Goal: Transaction & Acquisition: Download file/media

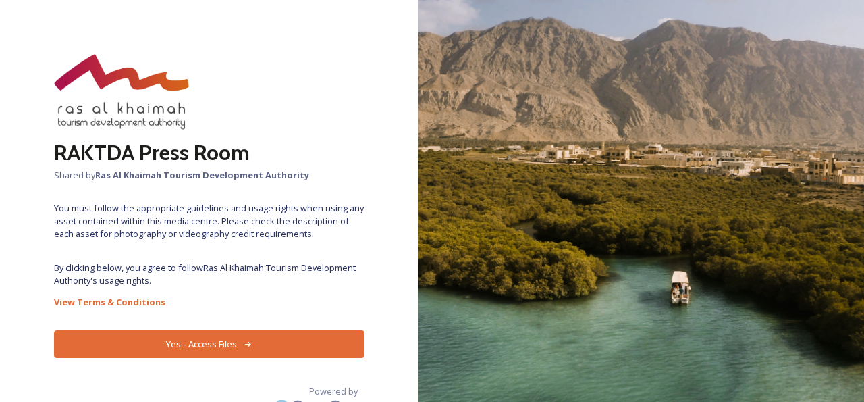
click at [234, 343] on button "Yes - Access Files" at bounding box center [209, 344] width 310 height 28
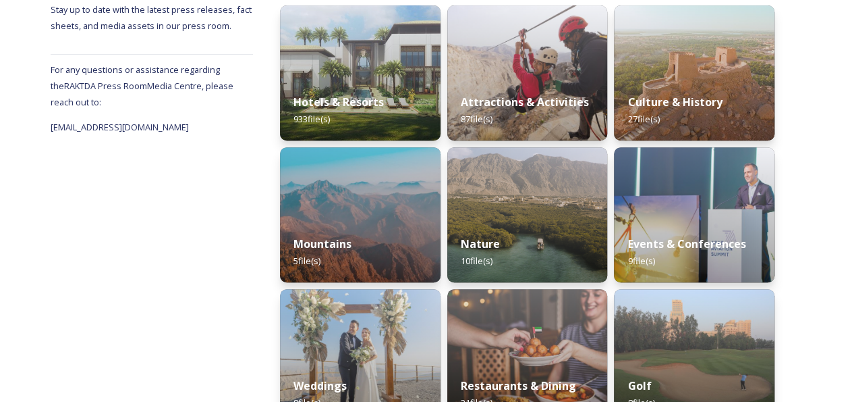
scroll to position [281, 0]
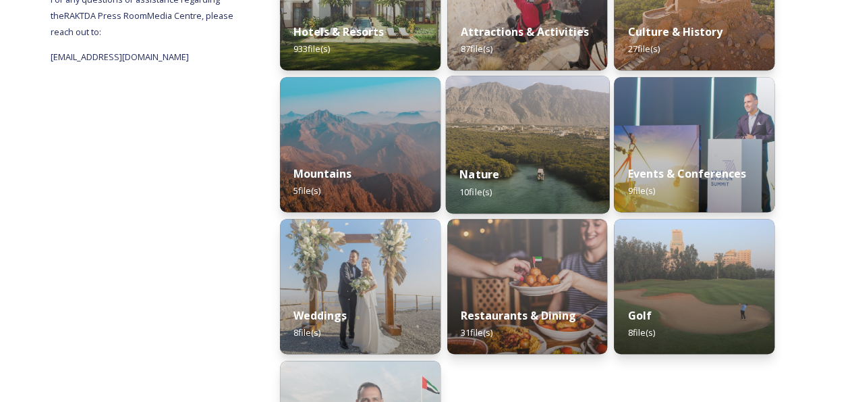
click at [531, 144] on img at bounding box center [526, 145] width 163 height 138
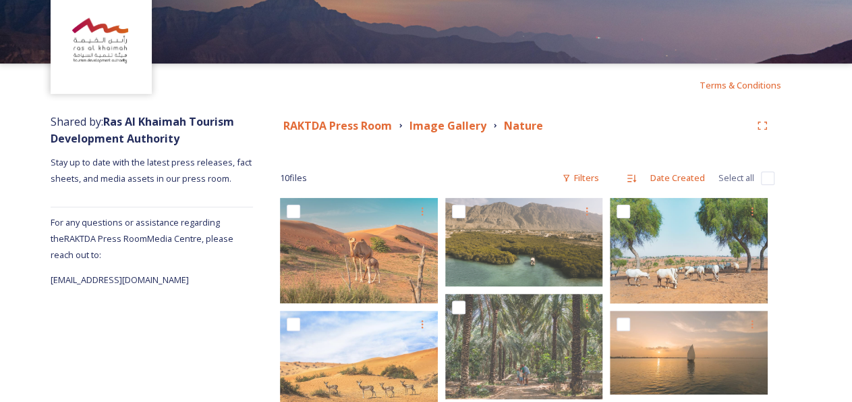
scroll to position [30, 0]
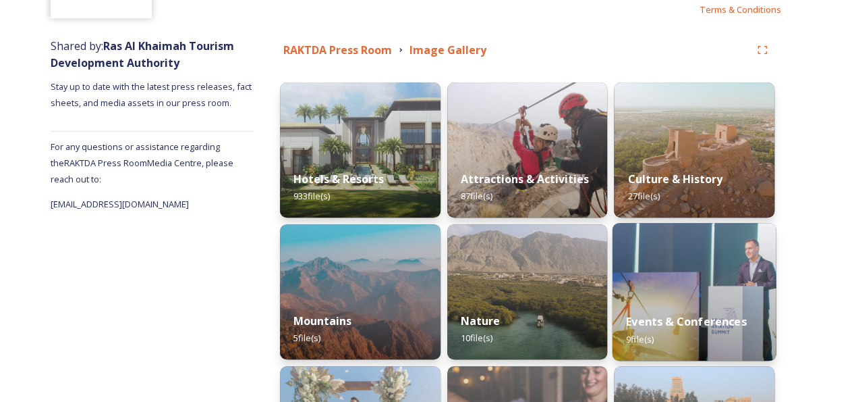
scroll to position [140, 0]
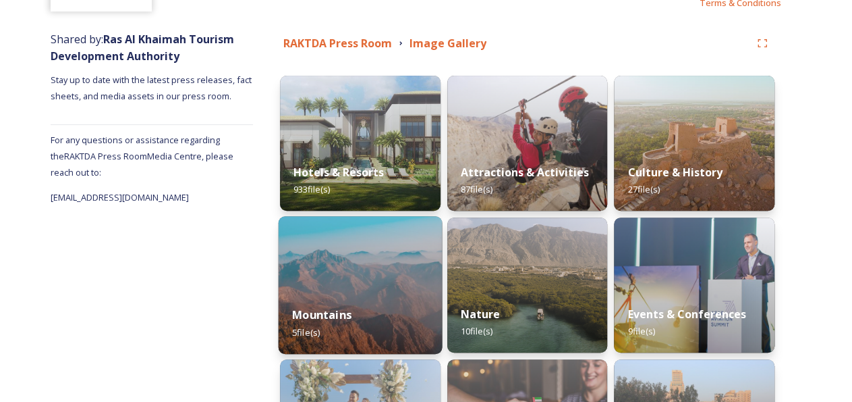
click at [384, 288] on img at bounding box center [360, 285] width 163 height 138
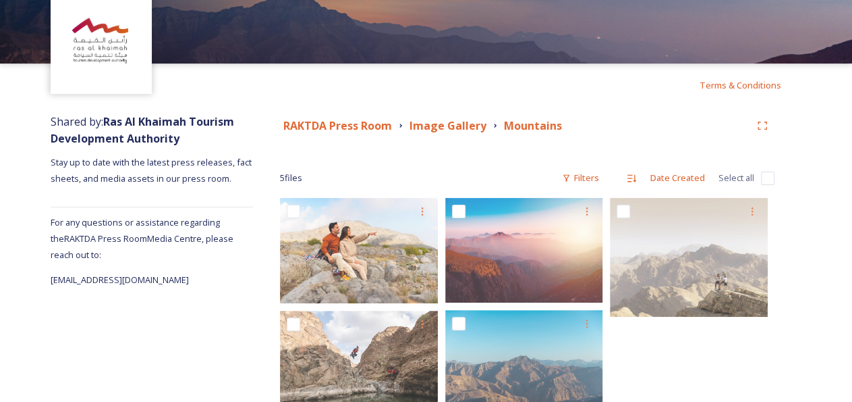
scroll to position [102, 0]
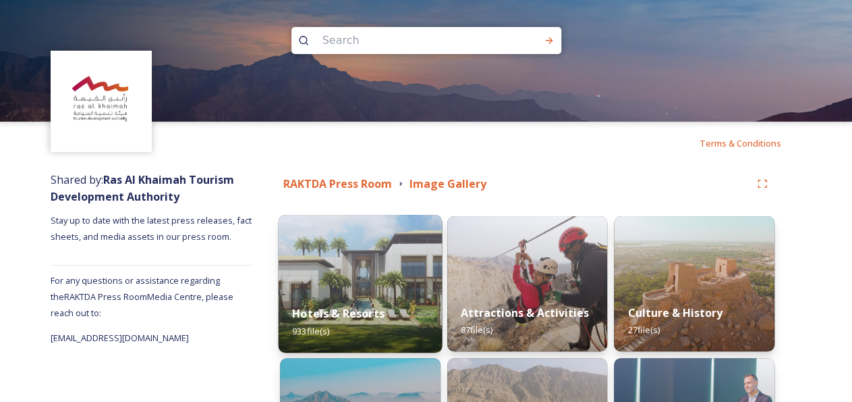
click at [375, 254] on img at bounding box center [360, 284] width 163 height 138
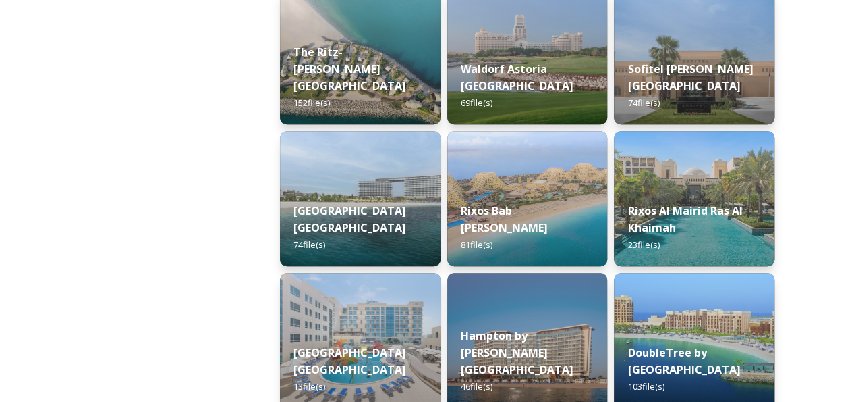
scroll to position [369, 0]
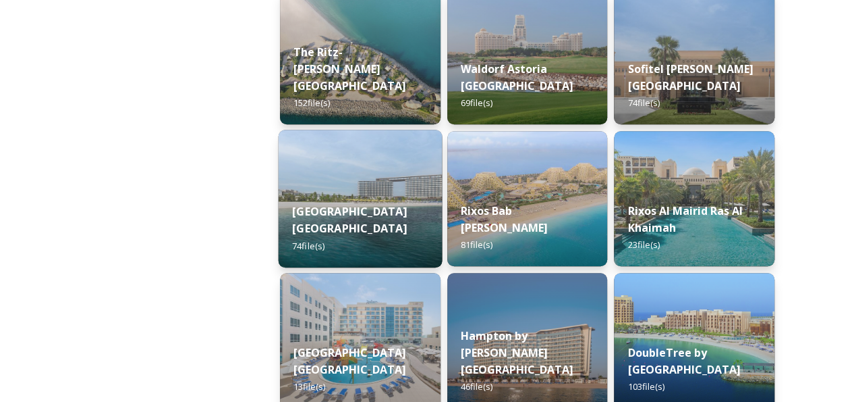
click at [344, 219] on strong "[GEOGRAPHIC_DATA] [GEOGRAPHIC_DATA]" at bounding box center [349, 219] width 115 height 32
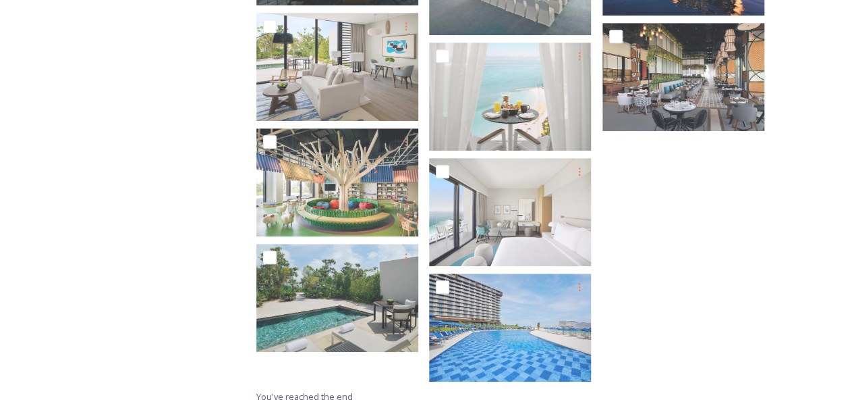
scroll to position [2935, 0]
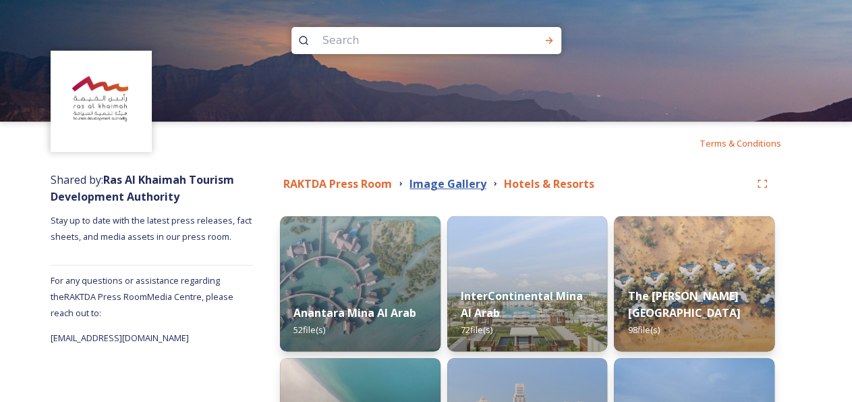
click at [449, 182] on strong "Image Gallery" at bounding box center [448, 183] width 77 height 15
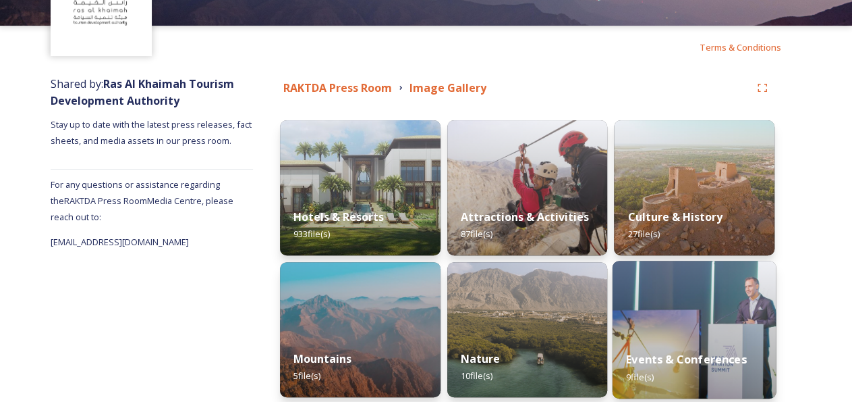
scroll to position [140, 0]
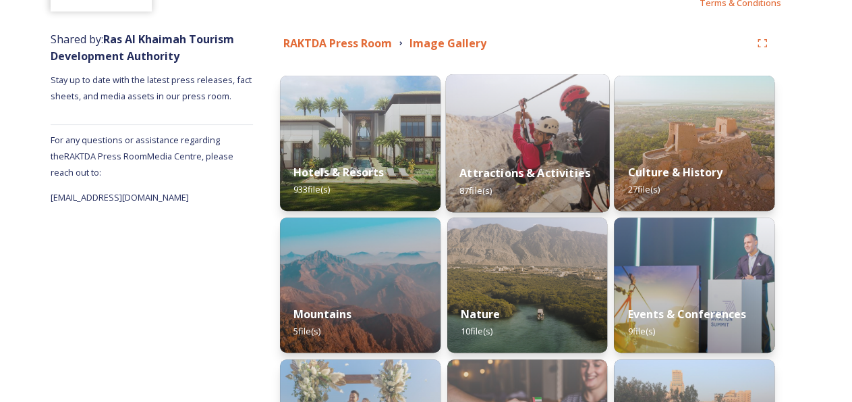
click at [545, 164] on div "Attractions & Activities 87 file(s)" at bounding box center [526, 181] width 163 height 61
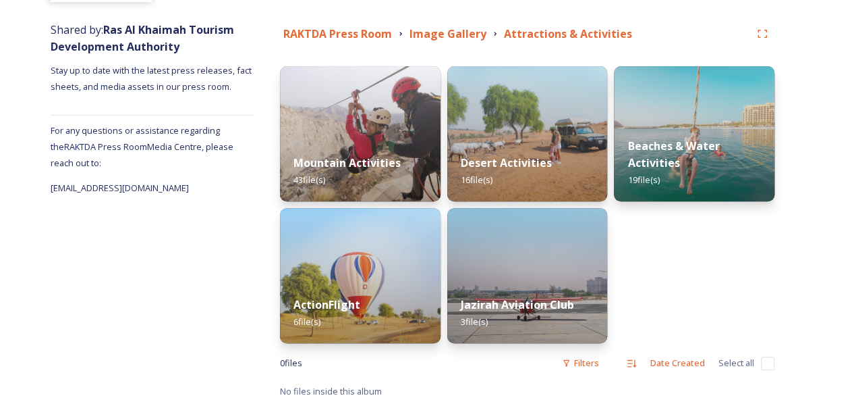
scroll to position [154, 0]
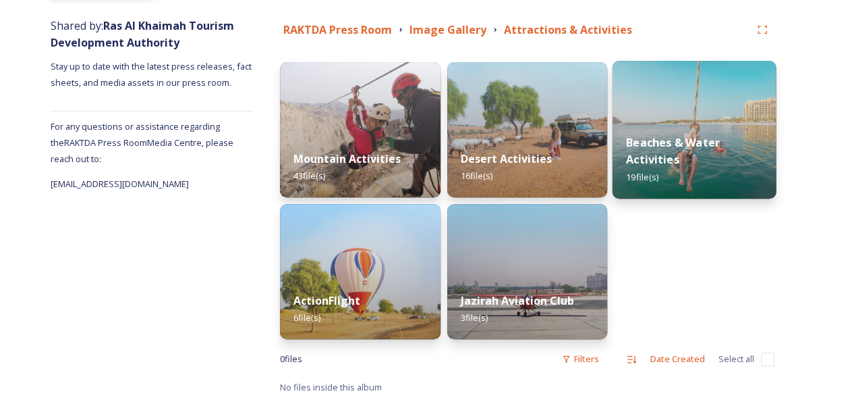
click at [717, 153] on div "Beaches & Water Activities 19 file(s)" at bounding box center [694, 159] width 163 height 78
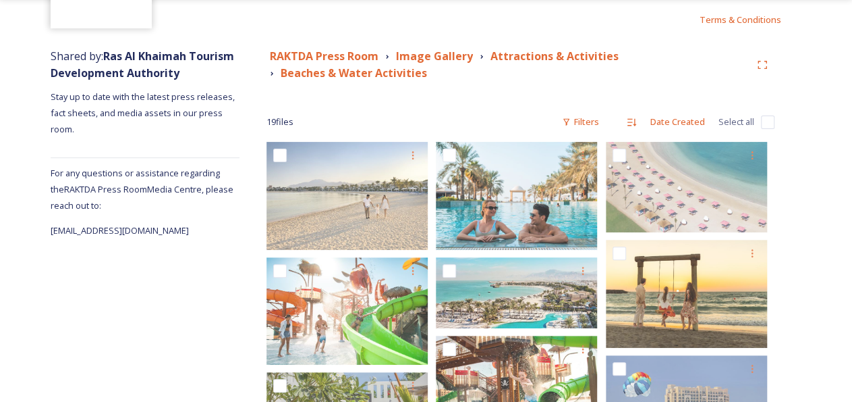
scroll to position [122, 0]
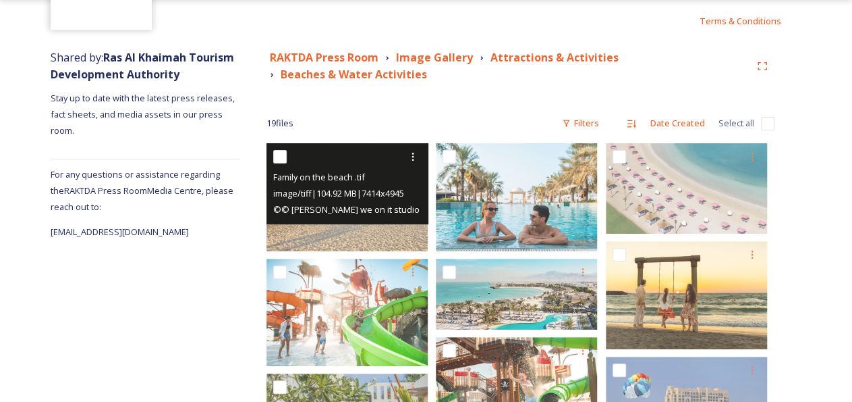
click at [328, 227] on img at bounding box center [347, 196] width 161 height 107
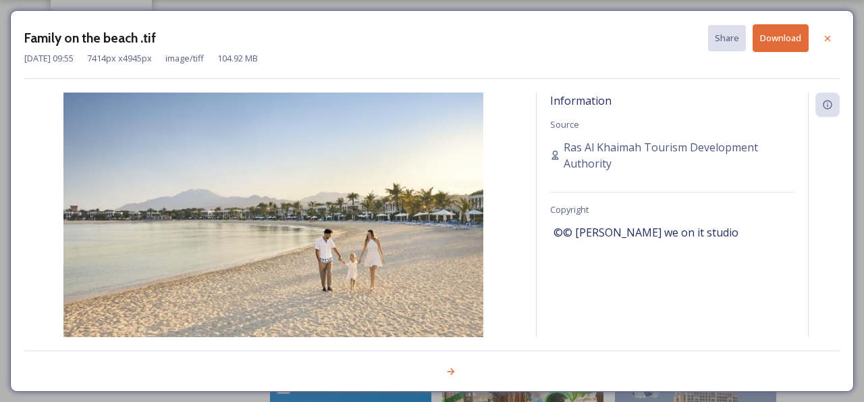
click at [785, 36] on button "Download" at bounding box center [781, 38] width 56 height 28
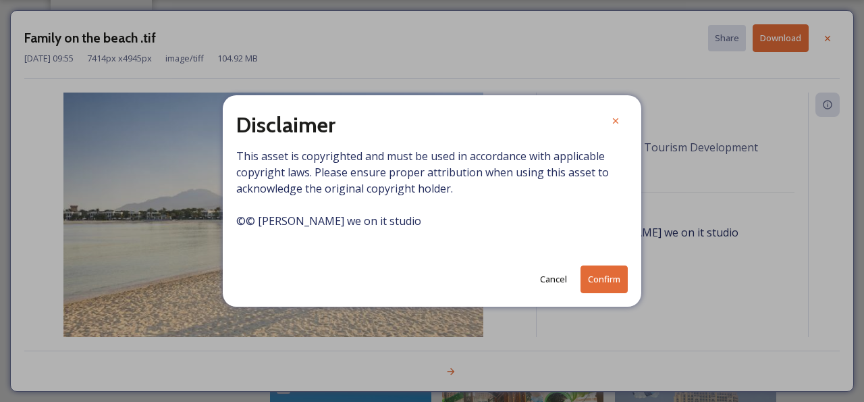
click at [616, 283] on button "Confirm" at bounding box center [603, 279] width 47 height 28
